Goal: Ask a question

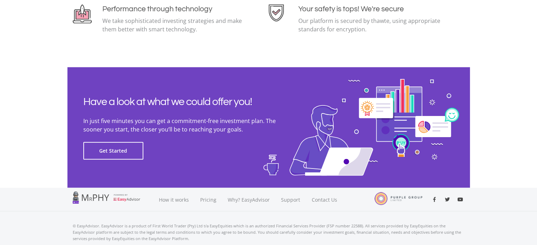
scroll to position [1611, 0]
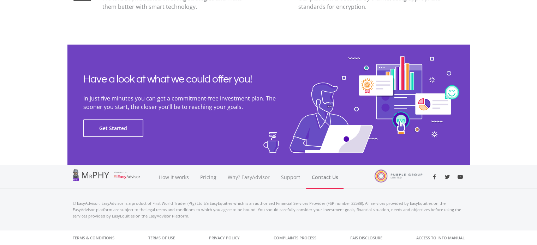
click at [319, 178] on link "Contact Us" at bounding box center [324, 178] width 37 height 24
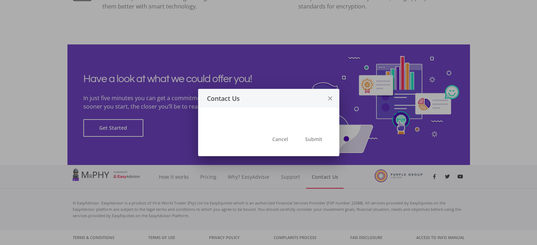
scroll to position [0, 0]
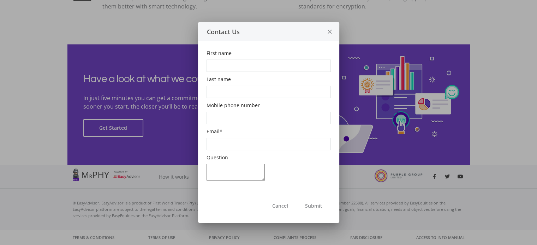
click at [223, 148] on input "Email *" at bounding box center [268, 144] width 124 height 12
type input "[EMAIL_ADDRESS][DOMAIN_NAME]"
click at [241, 122] on input "Mobile phone number" at bounding box center [268, 118] width 124 height 12
type input "[PHONE_NUMBER]"
click at [222, 95] on input "Last name" at bounding box center [268, 92] width 124 height 12
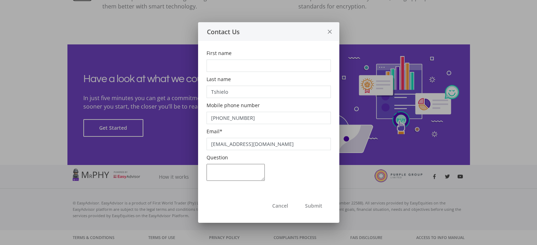
type input "Tshielo"
click at [227, 61] on input "First name" at bounding box center [268, 66] width 124 height 12
type input "Bokang Laone"
click at [229, 169] on textarea "Question" at bounding box center [235, 172] width 58 height 17
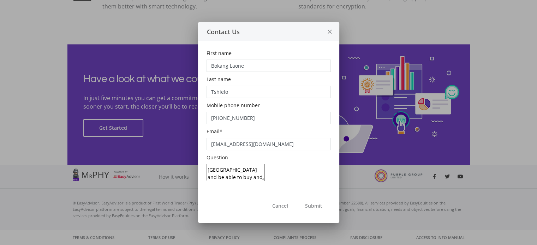
type textarea "Can i have an account with easyequities yet i am based in [GEOGRAPHIC_DATA] and…"
click at [312, 207] on button "Submit" at bounding box center [313, 206] width 34 height 18
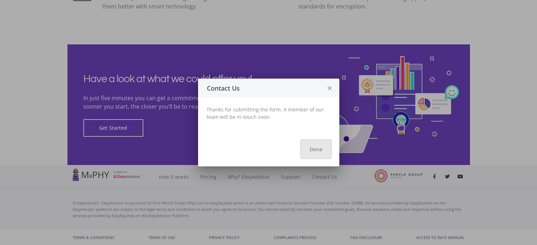
click at [318, 151] on button "Done" at bounding box center [316, 149] width 30 height 18
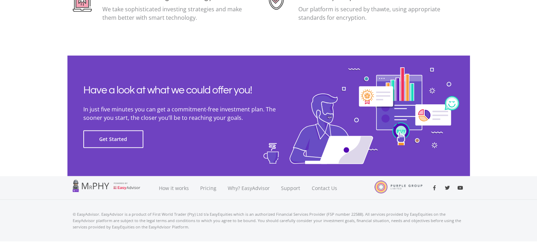
scroll to position [1611, 0]
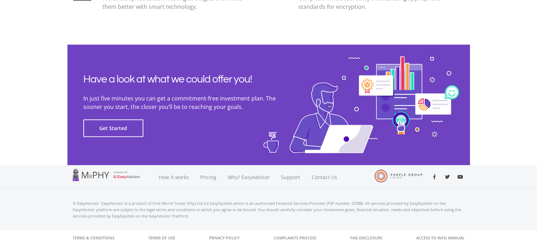
click at [288, 203] on p "© EasyAdvisor. EasyAdvisor is a product of First World Trader (Pty) Ltd t/a Eas…" at bounding box center [269, 209] width 392 height 19
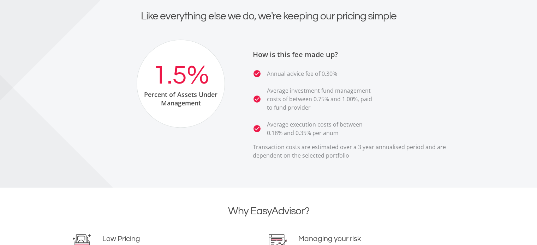
scroll to position [1293, 0]
